Goal: Task Accomplishment & Management: Use online tool/utility

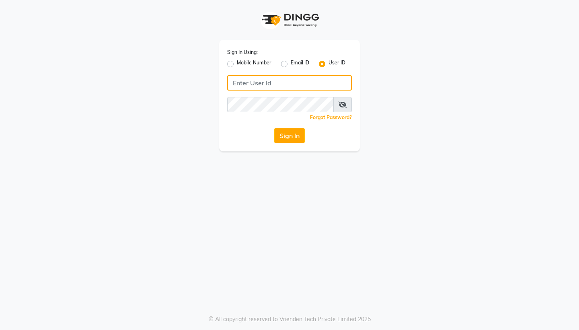
click at [238, 80] on input "Username" at bounding box center [289, 82] width 125 height 15
type input "24klooks"
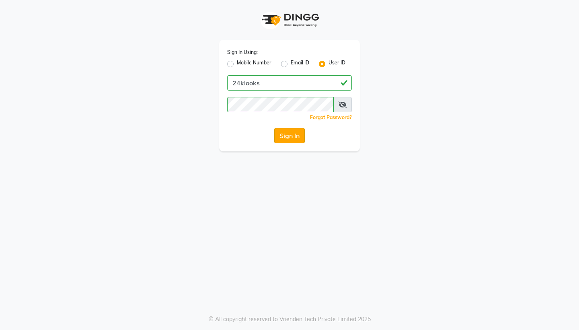
click at [295, 135] on button "Sign In" at bounding box center [289, 135] width 31 height 15
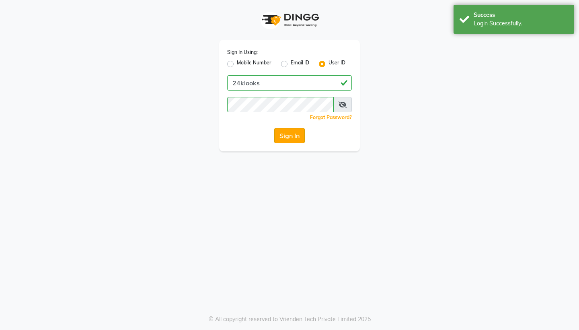
select select "7453"
select select "service"
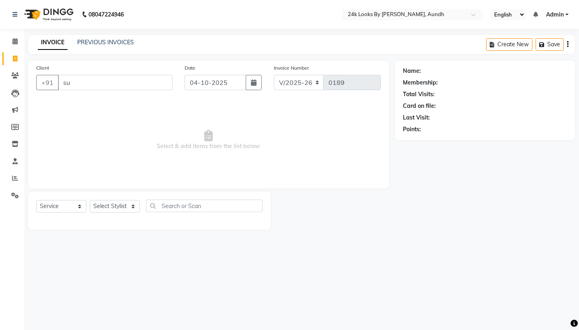
type input "s"
